Goal: Register for event/course

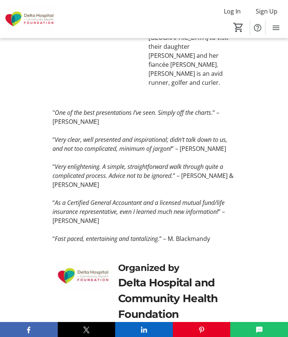
scroll to position [1017, 0]
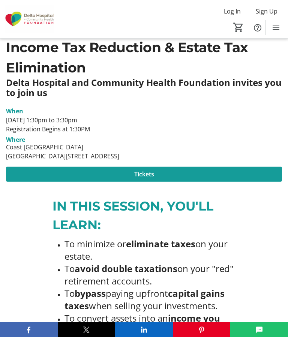
click at [148, 178] on span "Tickets" at bounding box center [144, 174] width 20 height 9
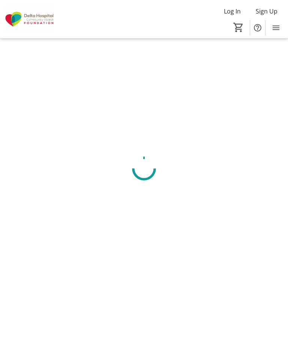
scroll to position [33, 0]
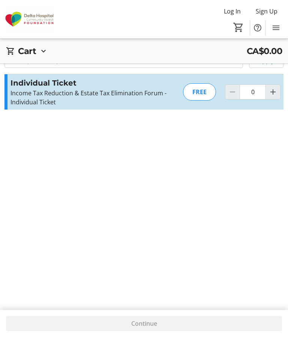
click at [279, 87] on span "Increment by one" at bounding box center [273, 92] width 14 height 14
click at [277, 87] on mat-icon "Increment by one" at bounding box center [272, 91] width 9 height 9
type input "2"
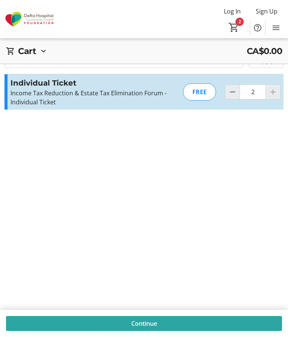
click at [211, 322] on span at bounding box center [144, 323] width 276 height 18
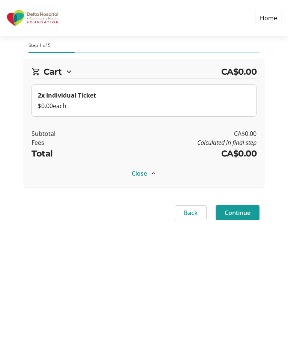
select select "CA"
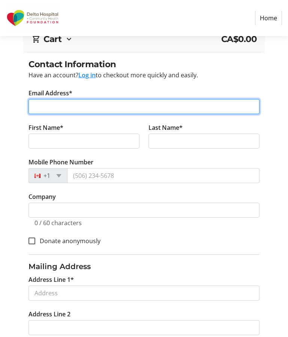
click at [226, 110] on input "Email Address*" at bounding box center [143, 106] width 231 height 15
type input "jillmckinnon@hotmail.com"
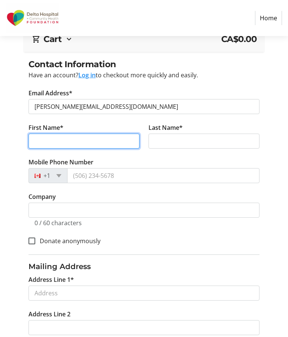
click at [121, 142] on input "First Name*" at bounding box center [83, 140] width 111 height 15
type input "Jill"
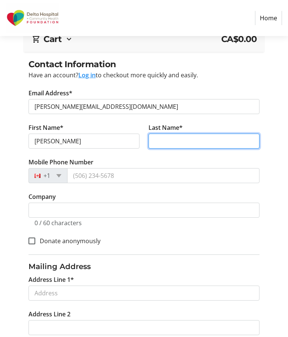
click at [240, 142] on input "Last Name*" at bounding box center [203, 140] width 111 height 15
type input "McKinnon"
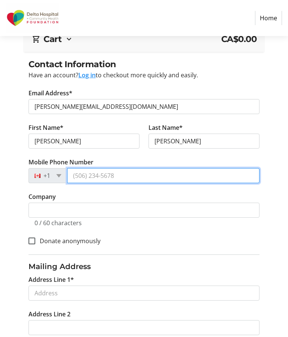
click at [230, 180] on input "Mobile Phone Number" at bounding box center [163, 175] width 192 height 15
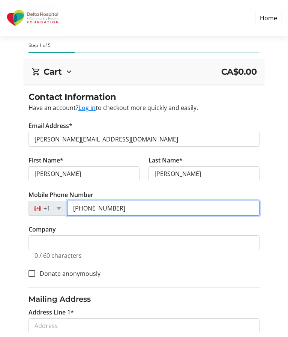
scroll to position [8, 0]
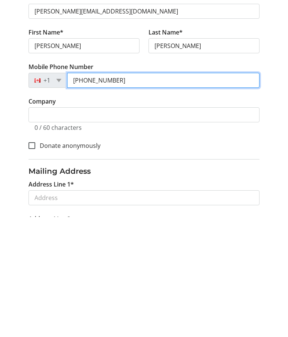
type input "(778) 847-0545"
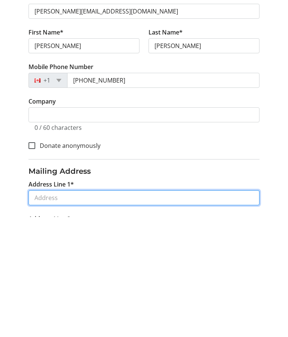
click at [235, 310] on input "Address Line 1*" at bounding box center [143, 317] width 231 height 15
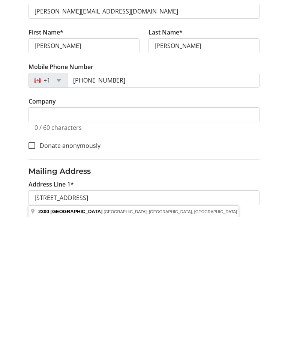
scroll to position [128, 0]
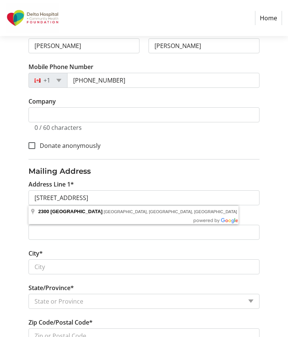
type input "2300 Westham Island Road"
type input "Delta"
select select "BC"
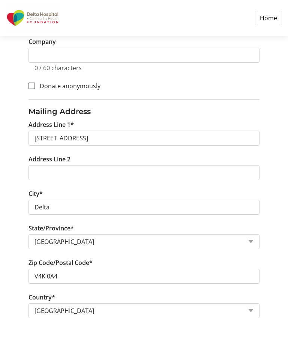
scroll to position [187, 0]
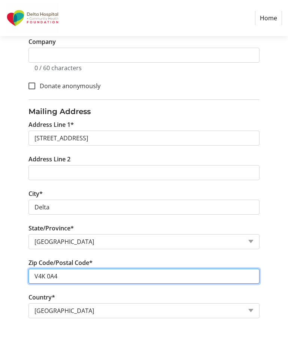
click at [91, 280] on input "V4K 0A4" at bounding box center [143, 275] width 231 height 15
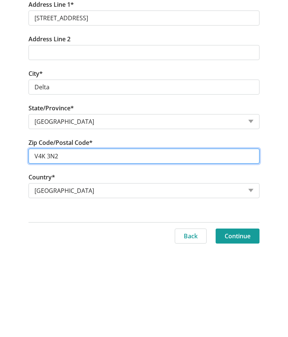
type input "V4K 3N2"
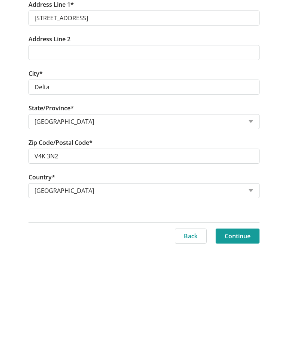
click at [244, 319] on span "Continue" at bounding box center [237, 323] width 26 height 9
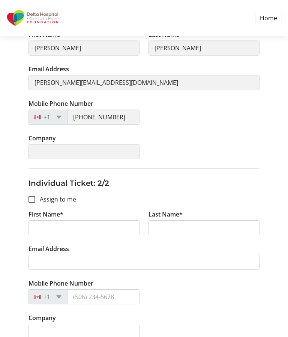
scroll to position [147, 0]
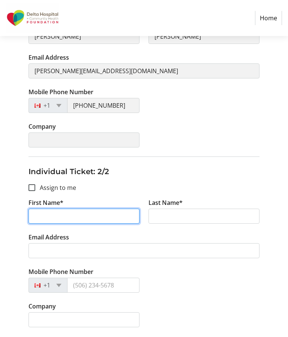
click at [110, 218] on input "First Name*" at bounding box center [83, 215] width 111 height 15
click at [251, 181] on fieldset "Individual Ticket: 2/2 Assign to me First Name* Last Name* Email Address Mobile…" at bounding box center [143, 246] width 231 height 180
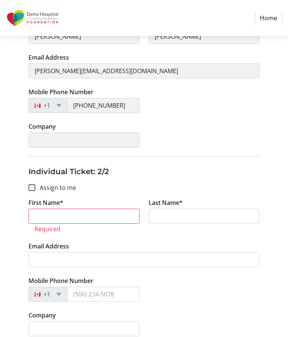
click at [33, 194] on div at bounding box center [32, 187] width 18 height 18
checkbox input "true"
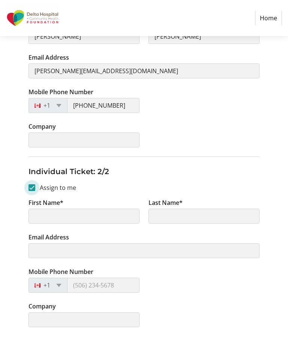
type input "Jill"
type input "McKinnon"
type input "jillmckinnon@hotmail.com"
type input "(778) 847-0545"
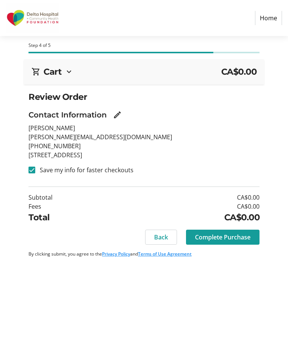
click at [239, 241] on span at bounding box center [222, 237] width 73 height 18
